Goal: Task Accomplishment & Management: Complete application form

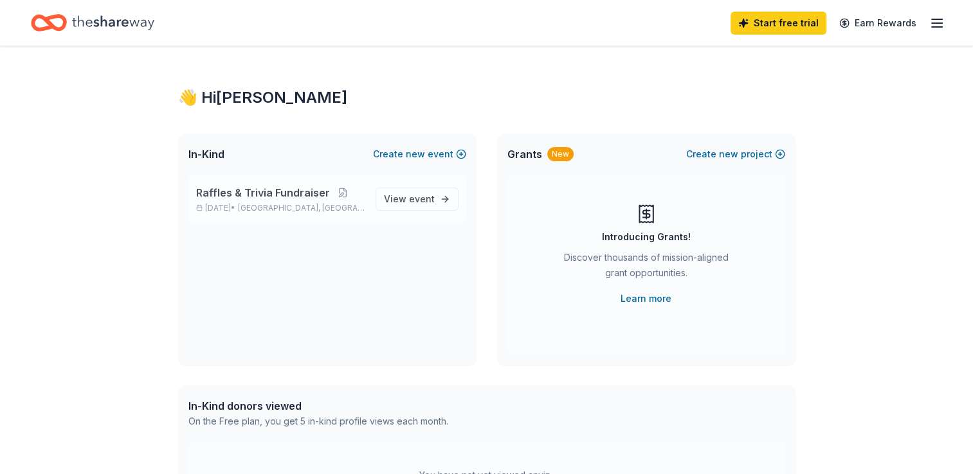
click at [280, 197] on span "Raffles & Trivia Fundraiser" at bounding box center [263, 192] width 134 height 15
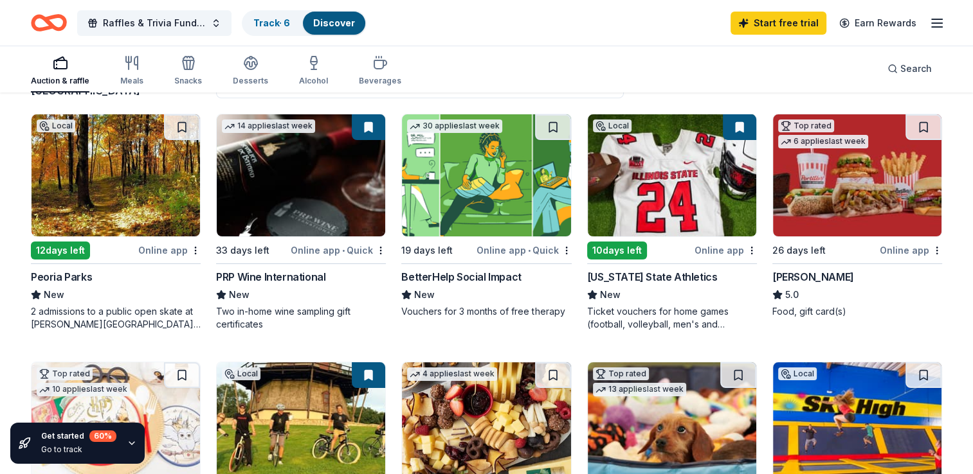
scroll to position [125, 0]
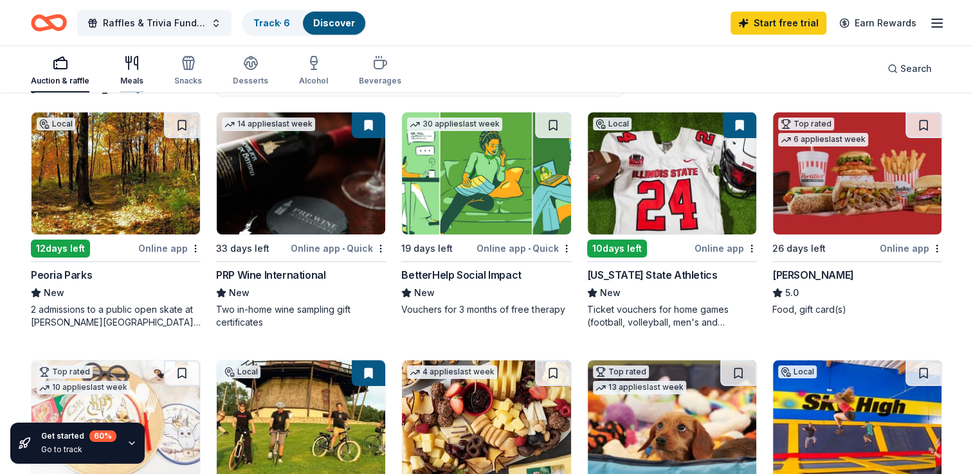
click at [129, 67] on icon "button" at bounding box center [129, 63] width 0 height 13
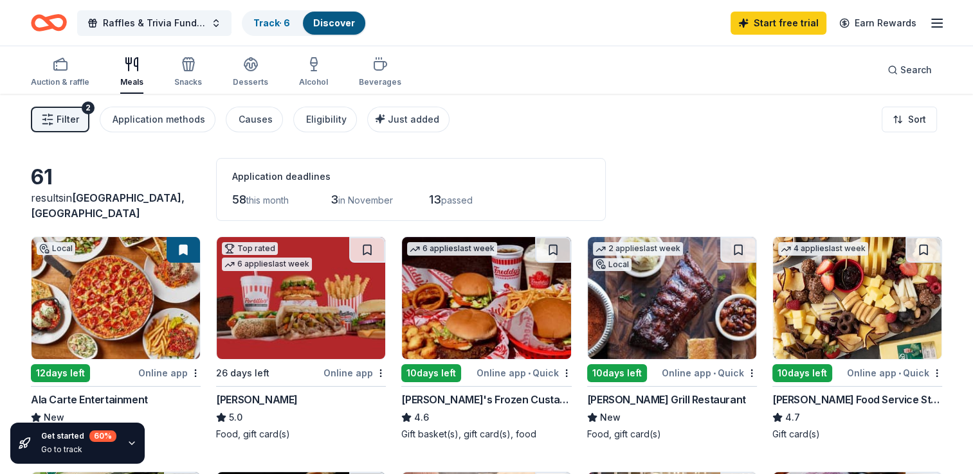
drag, startPoint x: 969, startPoint y: 23, endPoint x: 977, endPoint y: 89, distance: 66.0
click at [972, 89] on html "Raffles & Trivia Fundraiser Track · 6 Discover Start free trial Earn Rewards Au…" at bounding box center [486, 237] width 973 height 474
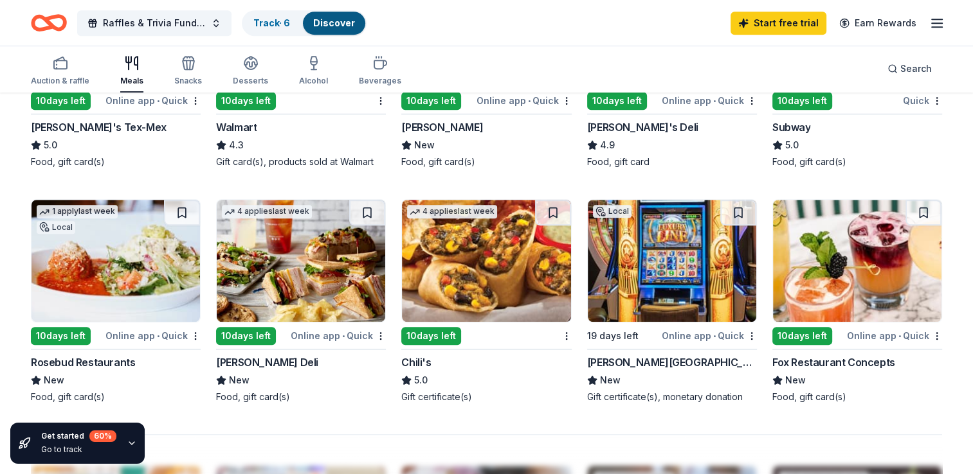
scroll to position [760, 0]
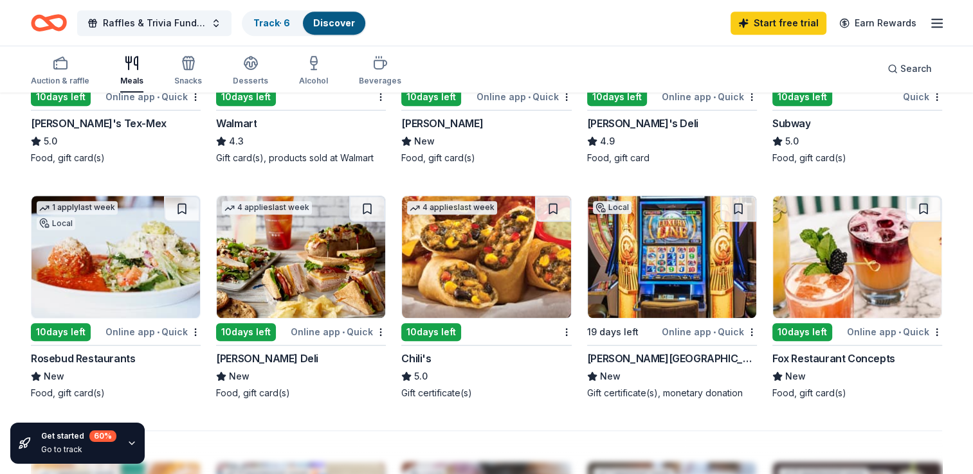
click at [424, 359] on div "Chili's" at bounding box center [416, 358] width 30 height 15
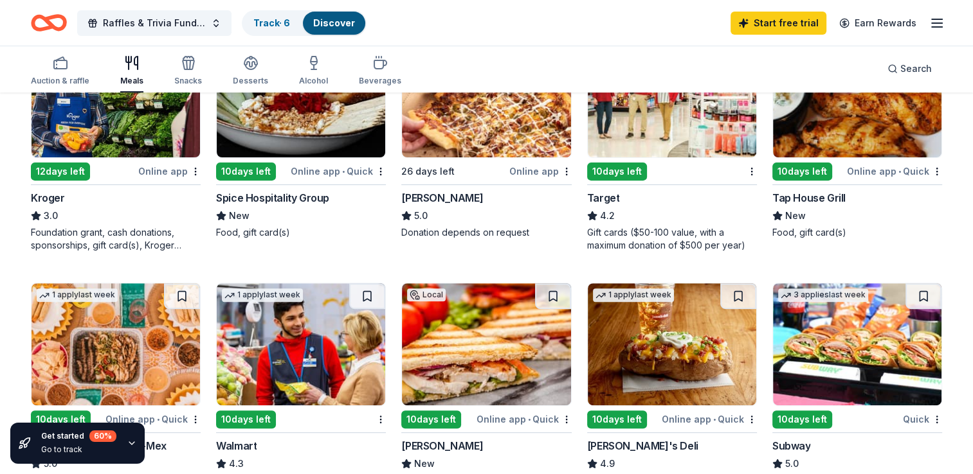
scroll to position [435, 0]
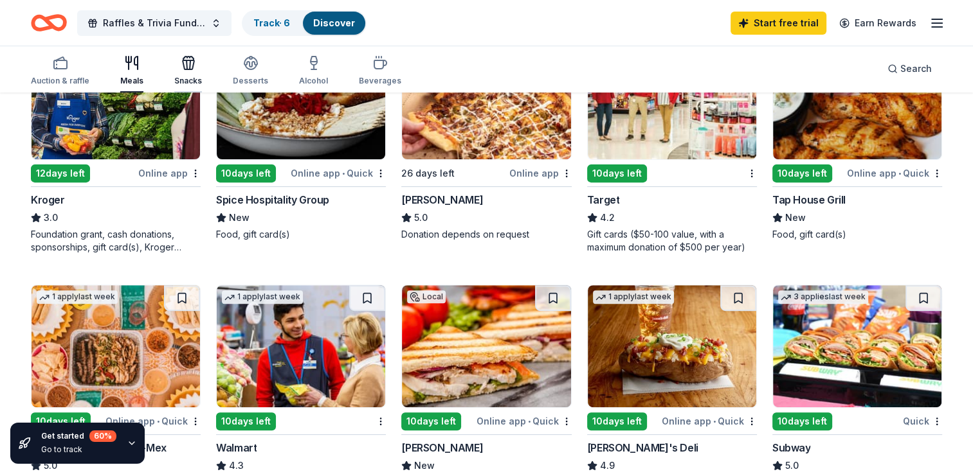
click at [183, 64] on icon "button" at bounding box center [189, 64] width 12 height 9
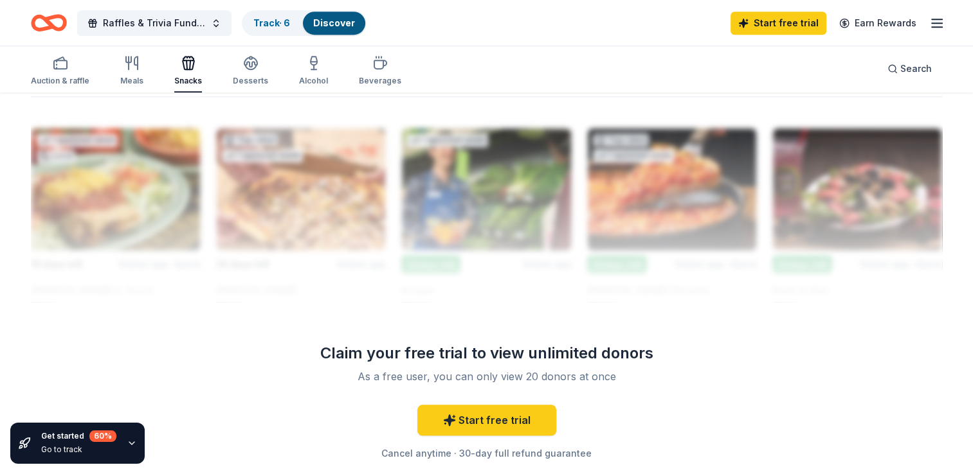
scroll to position [323, 0]
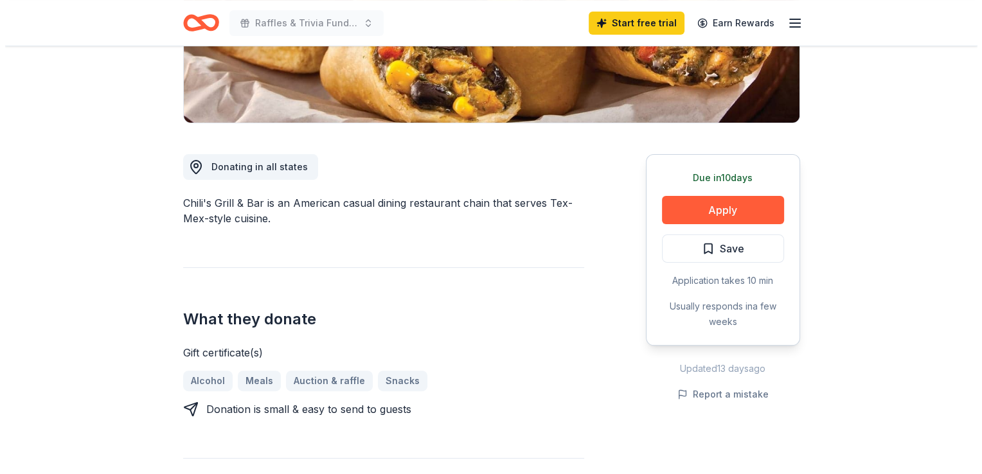
scroll to position [252, 0]
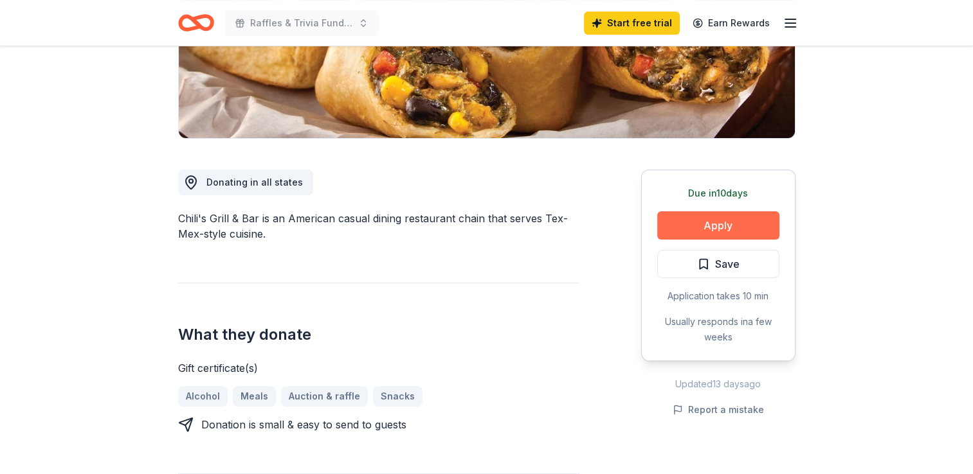
click at [732, 217] on button "Apply" at bounding box center [718, 225] width 122 height 28
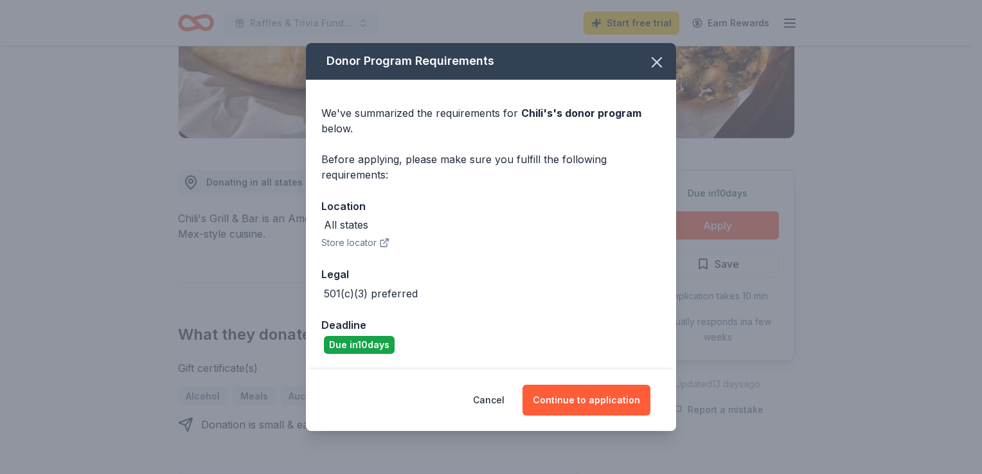
click at [384, 240] on icon "button" at bounding box center [384, 243] width 10 height 10
click at [592, 399] on button "Continue to application" at bounding box center [587, 400] width 128 height 31
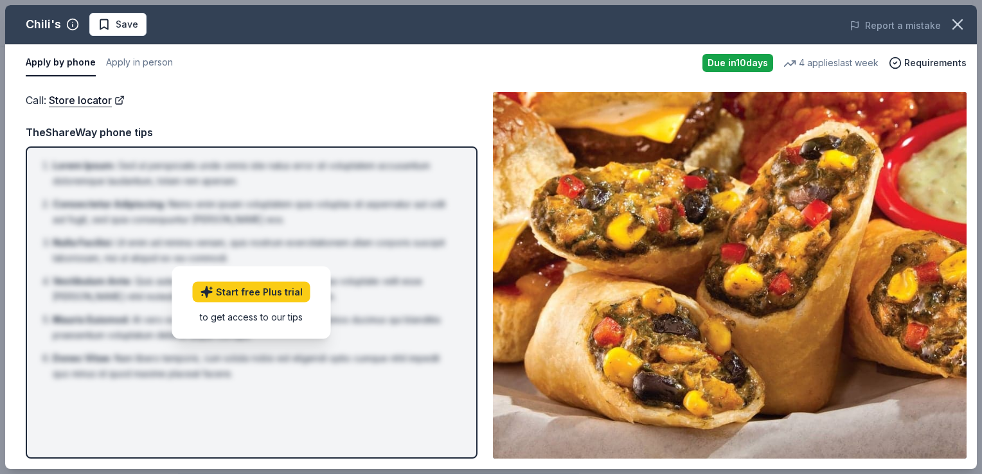
click at [424, 89] on div "Call : Store locator Call : Store locator TheShareWay phone tips Lorem Ipsum : …" at bounding box center [491, 276] width 972 height 388
click at [149, 63] on button "Apply in person" at bounding box center [139, 62] width 67 height 27
